Goal: Transaction & Acquisition: Purchase product/service

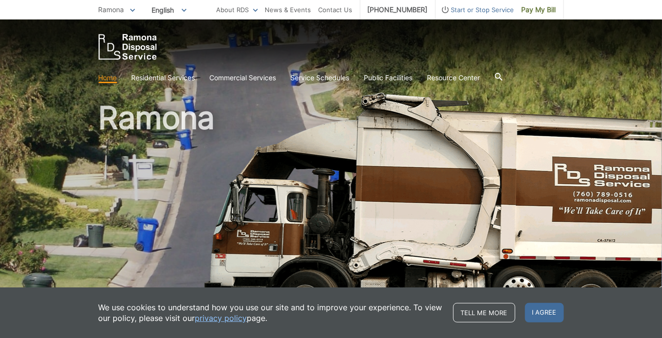
click at [472, 132] on h1 "Ramona" at bounding box center [331, 208] width 465 height 213
click at [140, 51] on img "EDCD logo. Return to the homepage." at bounding box center [128, 47] width 58 height 26
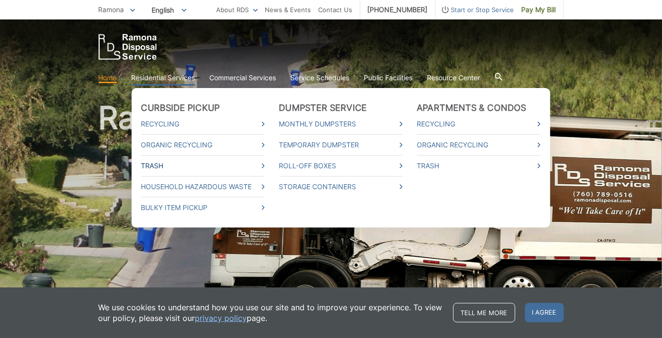
click at [193, 168] on link "Trash" at bounding box center [202, 165] width 123 height 11
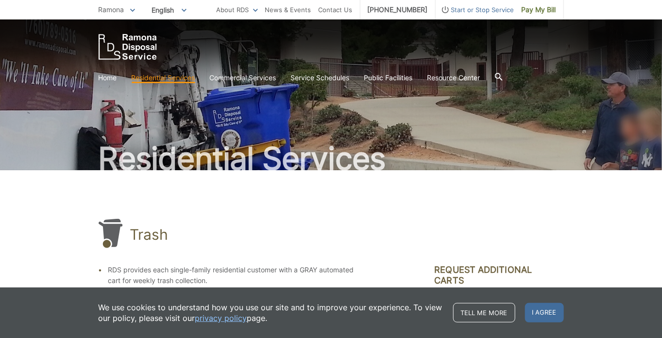
click at [105, 81] on link "Home" at bounding box center [108, 77] width 18 height 11
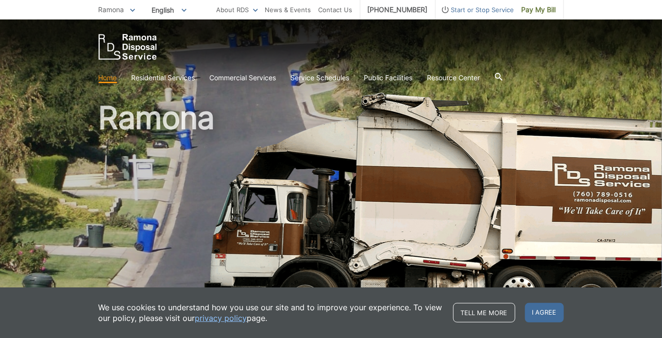
click at [145, 53] on img "EDCD logo. Return to the homepage." at bounding box center [128, 47] width 58 height 26
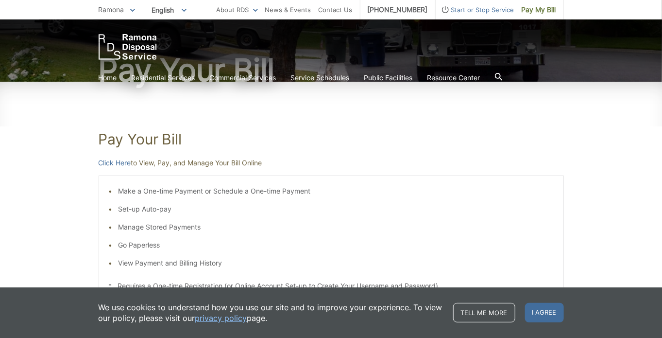
scroll to position [87, 0]
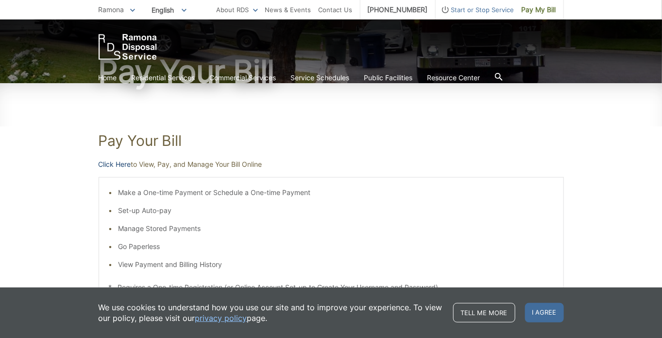
click at [113, 163] on link "Click Here" at bounding box center [115, 164] width 33 height 11
